Goal: Information Seeking & Learning: Check status

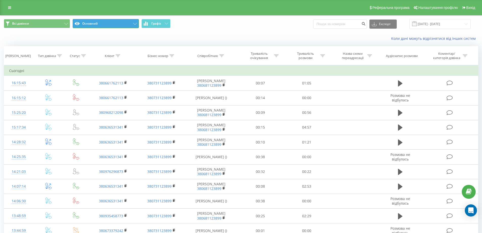
click at [120, 21] on button "Основний" at bounding box center [106, 23] width 66 height 9
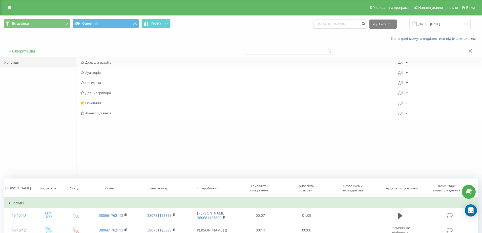
click at [92, 61] on span "Джерела трафіку" at bounding box center [240, 63] width 318 height 4
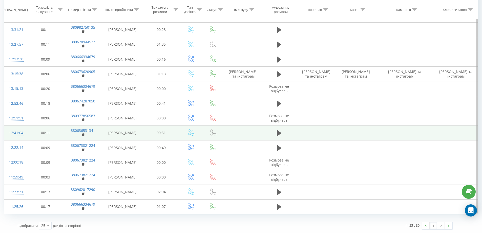
scroll to position [230, 0]
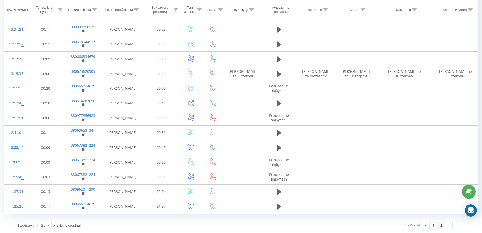
click at [440, 224] on link "2" at bounding box center [442, 225] width 8 height 7
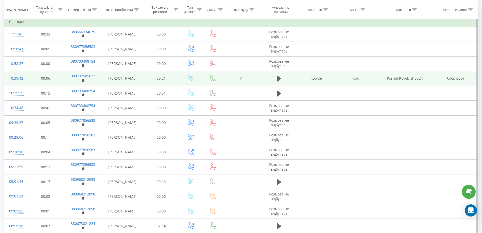
scroll to position [18, 0]
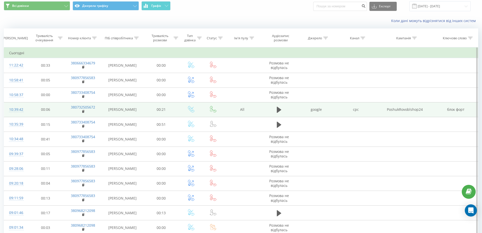
click at [276, 105] on td at bounding box center [279, 109] width 35 height 15
click at [278, 107] on icon at bounding box center [279, 109] width 5 height 7
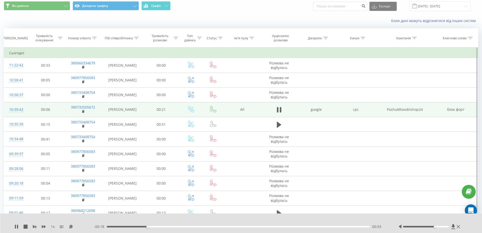
click at [436, 226] on div at bounding box center [426, 227] width 46 height 2
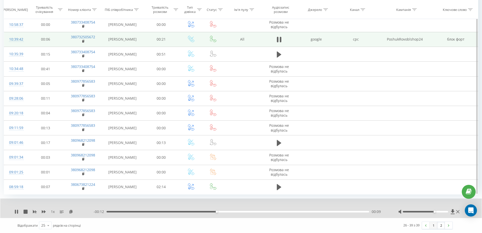
click at [435, 225] on link "1" at bounding box center [434, 225] width 8 height 7
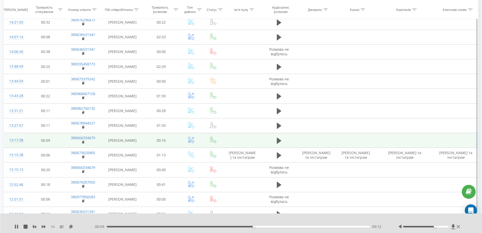
scroll to position [149, 0]
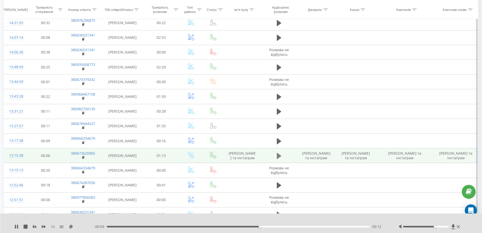
click at [277, 157] on icon at bounding box center [279, 156] width 5 height 6
click at [194, 227] on div "- 01:01 00:12 00:12" at bounding box center [240, 226] width 293 height 5
click at [195, 227] on div "00:12" at bounding box center [238, 227] width 263 height 2
click at [278, 156] on icon at bounding box center [278, 156] width 2 height 6
click at [84, 158] on icon at bounding box center [83, 157] width 3 height 4
